Goal: Information Seeking & Learning: Check status

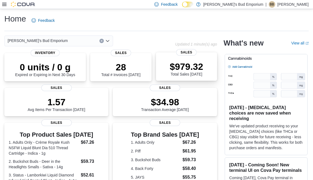
click at [193, 66] on p "$979.32" at bounding box center [186, 66] width 33 height 11
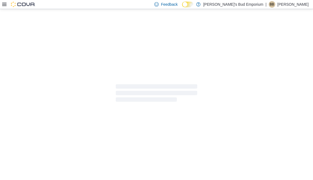
click at [4, 5] on icon at bounding box center [4, 4] width 4 height 4
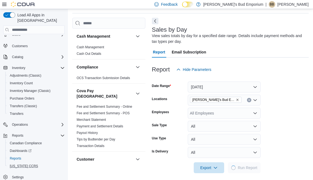
scroll to position [18, 0]
click at [24, 155] on div "Reports" at bounding box center [36, 158] width 57 height 7
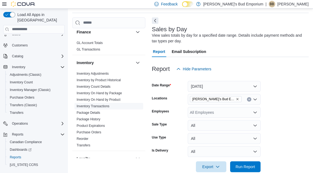
scroll to position [217, 0]
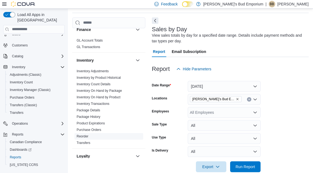
click at [88, 135] on link "Reorder" at bounding box center [83, 137] width 12 height 4
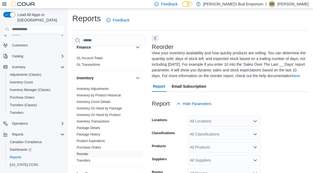
click at [6, 3] on icon at bounding box center [4, 3] width 4 height 3
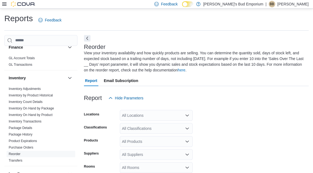
click at [91, 40] on div "Reorder View your inventory availability and how quickly products are selling. …" at bounding box center [196, 139] width 225 height 209
click at [89, 40] on button "Next" at bounding box center [87, 38] width 7 height 7
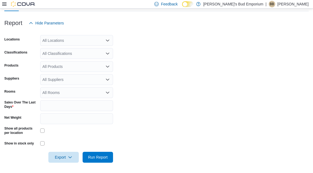
scroll to position [69, 0]
click at [75, 84] on div "All Suppliers" at bounding box center [76, 80] width 73 height 11
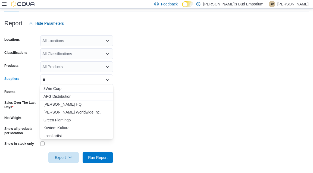
type input "***"
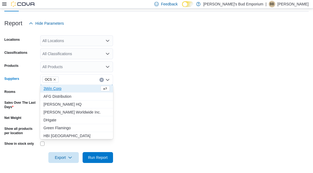
click at [153, 82] on form "Locations All Locations Classifications All Classifications Products All Produc…" at bounding box center [156, 96] width 305 height 134
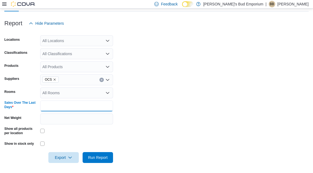
click at [57, 105] on input "*" at bounding box center [76, 106] width 73 height 11
click at [125, 95] on form "Locations All Locations Classifications All Classifications Products All Produc…" at bounding box center [156, 96] width 305 height 134
click at [57, 105] on input "**" at bounding box center [76, 106] width 73 height 11
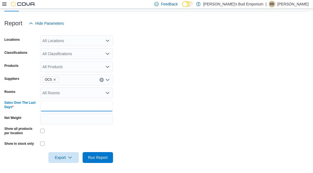
type input "*"
click at [141, 126] on form "Locations All Locations Classifications All Classifications Products All Produc…" at bounding box center [156, 96] width 305 height 134
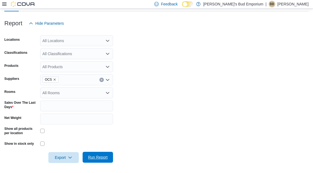
click at [109, 158] on span "Run Report" at bounding box center [98, 157] width 24 height 11
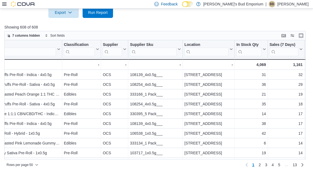
scroll to position [0, 50]
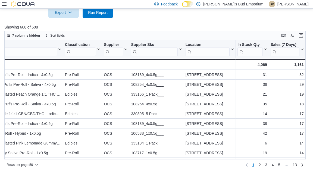
click at [19, 36] on span "7 columns hidden" at bounding box center [26, 35] width 28 height 4
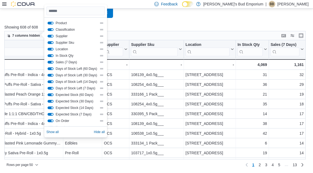
click at [49, 37] on button "Supplier" at bounding box center [51, 36] width 6 height 3
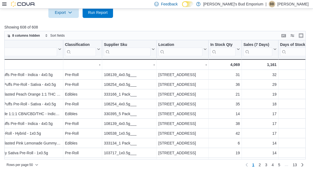
click at [144, 24] on p "Showing 608 of 608" at bounding box center [156, 26] width 305 height 5
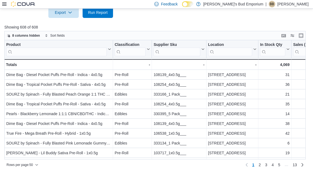
scroll to position [0, 0]
click at [55, 49] on div "Product Click to view column header actions Classification Click to view column…" at bounding box center [155, 99] width 302 height 119
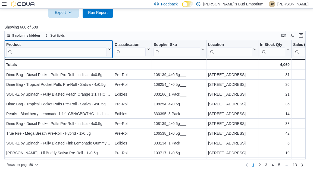
click at [55, 53] on input "search" at bounding box center [56, 51] width 101 height 9
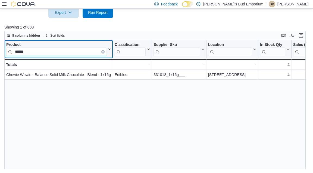
paste input "*"
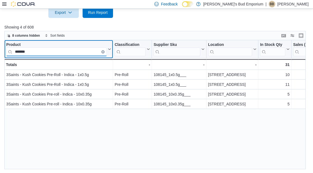
scroll to position [0, 0]
paste input "*"
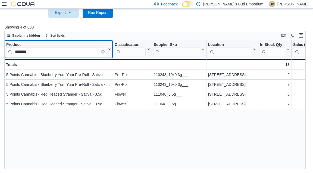
scroll to position [0, 0]
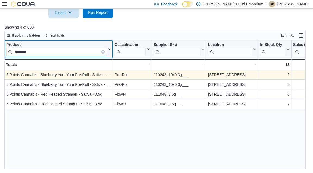
type input "********"
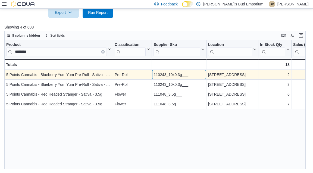
click at [163, 76] on div "110243_10x0.3g___" at bounding box center [179, 75] width 51 height 7
copy div "110243_10x0.3g___"
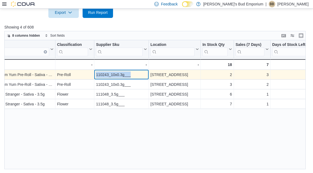
scroll to position [0, 73]
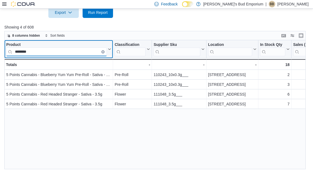
paste input "search"
paste input "****"
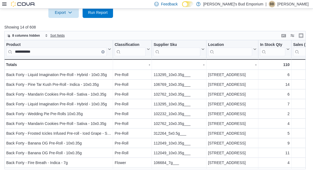
click at [57, 33] on span "Sort fields" at bounding box center [57, 35] width 14 height 4
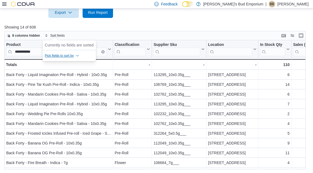
click at [71, 55] on span "Pick fields to sort by" at bounding box center [59, 56] width 29 height 4
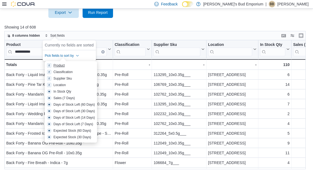
click at [65, 66] on span "Product" at bounding box center [71, 65] width 48 height 4
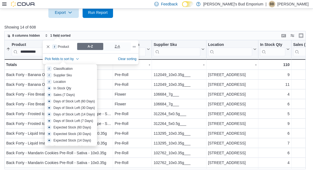
click at [115, 45] on span "Z-A" at bounding box center [117, 46] width 5 height 8
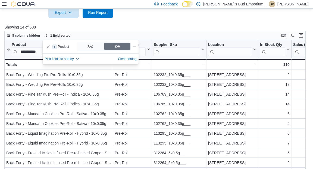
click at [95, 48] on span "A-Z" at bounding box center [90, 46] width 26 height 7
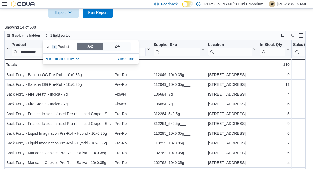
click at [127, 25] on p "Showing 14 of 608" at bounding box center [156, 26] width 305 height 5
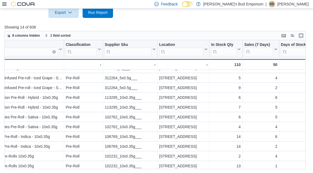
scroll to position [37, 51]
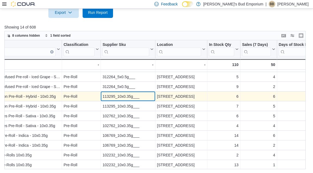
click at [120, 96] on div "113295_10x0.35g___" at bounding box center [128, 96] width 51 height 7
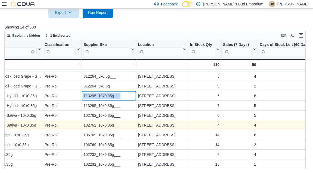
scroll to position [38, 63]
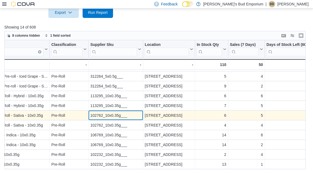
click at [104, 115] on div "102762_10x0.35g___" at bounding box center [115, 115] width 51 height 7
copy div "102762_10x0.35g___"
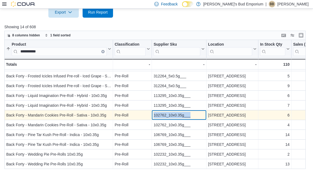
scroll to position [214, 0]
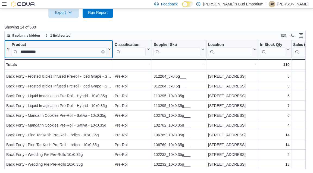
click at [73, 52] on input "**********" at bounding box center [59, 51] width 95 height 9
paste input "search"
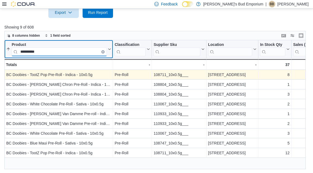
scroll to position [0, 0]
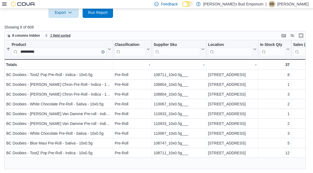
click at [66, 36] on span "1 field sorted" at bounding box center [60, 35] width 20 height 4
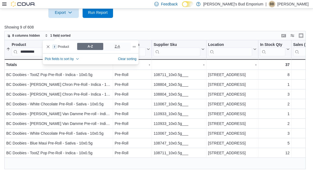
click at [122, 45] on span "Z-A" at bounding box center [117, 46] width 26 height 7
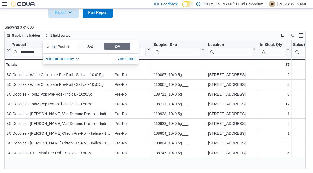
click at [94, 46] on span "A-Z" at bounding box center [90, 46] width 26 height 7
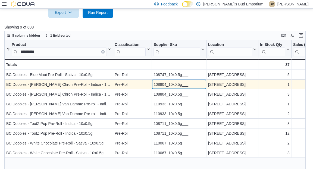
click at [162, 85] on div "108804_10x0.5g___" at bounding box center [179, 84] width 51 height 7
copy div "108804_10x0.5g___"
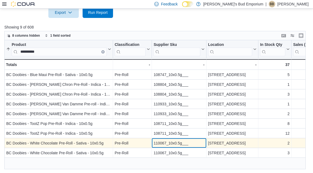
click at [159, 142] on div "110067_10x0.5g___" at bounding box center [179, 143] width 51 height 7
copy div "110067_10x0.5g___"
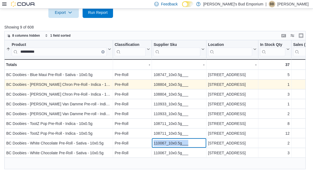
scroll to position [214, 0]
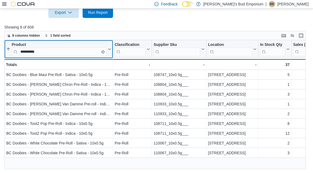
click at [66, 52] on input "**********" at bounding box center [59, 51] width 95 height 9
paste input "search"
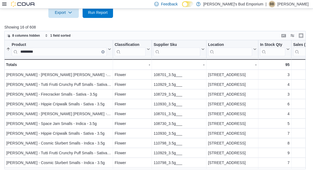
click at [64, 31] on div "8 columns hidden 1 field sorted" at bounding box center [155, 35] width 302 height 9
click at [64, 33] on span "1 field sorted" at bounding box center [60, 35] width 20 height 4
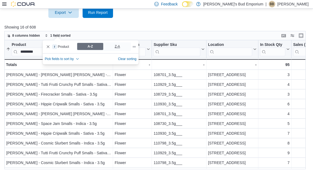
click at [114, 47] on span "Z-A" at bounding box center [117, 46] width 26 height 7
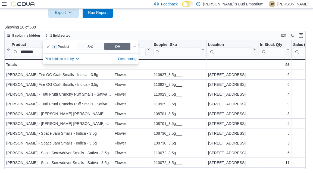
click at [93, 48] on span "A-Z" at bounding box center [90, 46] width 26 height 7
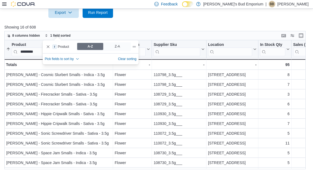
click at [125, 32] on div "8 columns hidden 1 field sorted" at bounding box center [155, 35] width 302 height 9
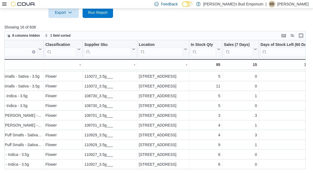
scroll to position [57, 74]
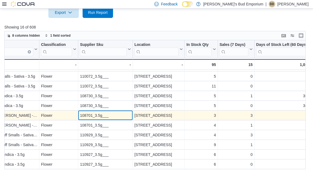
click at [94, 115] on div "108701_3.5g___" at bounding box center [105, 115] width 51 height 7
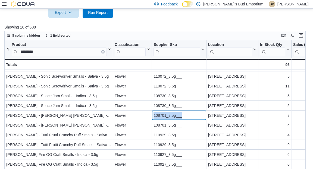
scroll to position [57, 0]
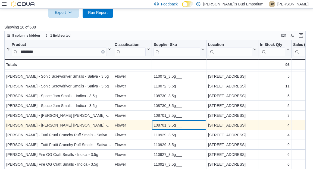
click at [165, 123] on div "108701_3.5g___" at bounding box center [179, 125] width 51 height 7
copy div "108701_3.5g___"
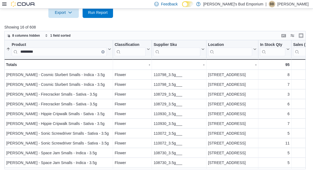
scroll to position [0, 0]
click at [79, 51] on div "Product ********* Sorted ascending . Click to view column header actions Classi…" at bounding box center [155, 104] width 302 height 129
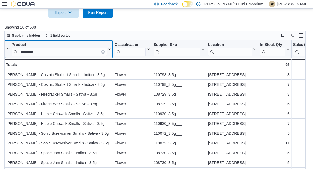
click at [79, 51] on input "*********" at bounding box center [59, 51] width 95 height 9
paste input "****"
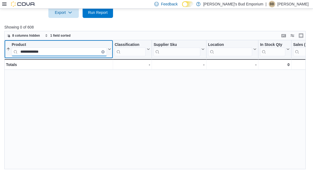
paste input "search"
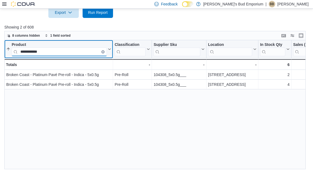
scroll to position [0, -1]
paste input "search"
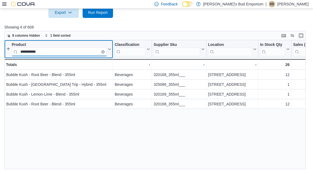
scroll to position [0, 0]
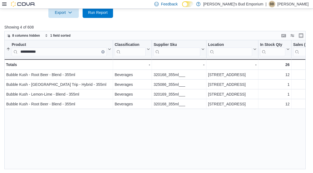
click at [63, 50] on div "**********" at bounding box center [155, 104] width 302 height 129
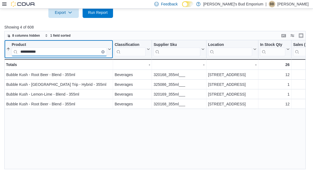
click at [63, 52] on input "**********" at bounding box center [59, 51] width 95 height 9
paste input "*"
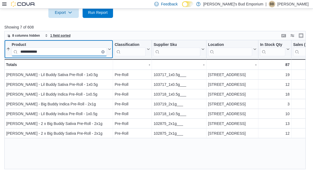
type input "**********"
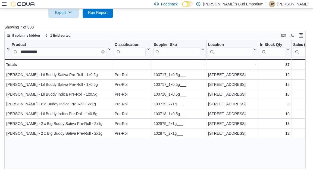
click at [64, 35] on span "1 field sorted" at bounding box center [60, 35] width 20 height 4
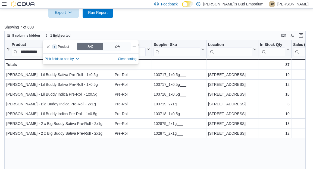
click at [106, 44] on span "Z-A" at bounding box center [117, 46] width 26 height 7
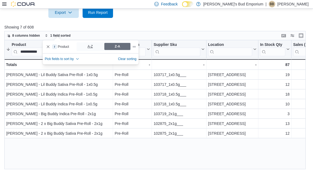
click at [85, 44] on span "A-Z" at bounding box center [90, 46] width 26 height 7
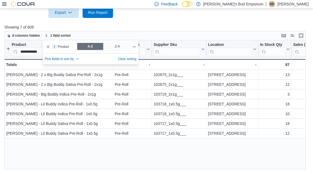
click at [128, 27] on p "Showing 7 of 608" at bounding box center [156, 26] width 305 height 5
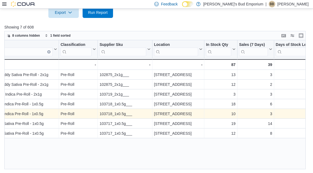
scroll to position [0, 57]
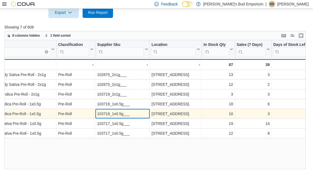
click at [112, 113] on div "103718_1x0.5g___" at bounding box center [122, 114] width 51 height 7
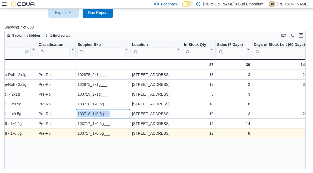
scroll to position [0, 97]
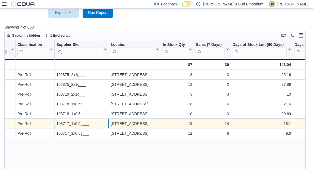
click at [76, 122] on div "103717_1x0.5g___" at bounding box center [81, 123] width 51 height 7
copy div "103717_1x0.5g___"
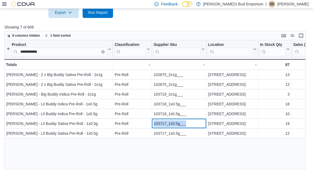
scroll to position [214, 0]
click at [52, 149] on div "**********" at bounding box center [155, 104] width 302 height 129
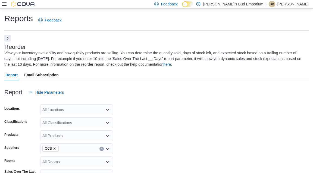
scroll to position [23, 0]
